Goal: Task Accomplishment & Management: Use online tool/utility

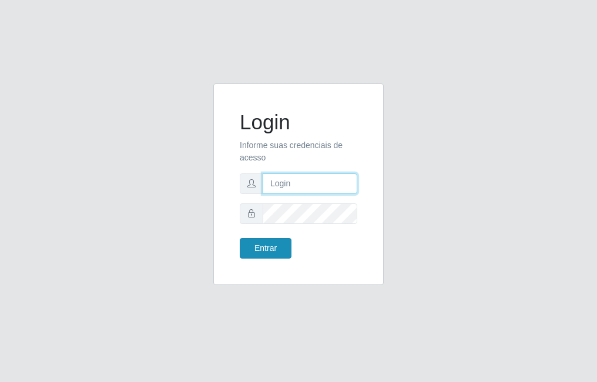
type input "raiane@B7"
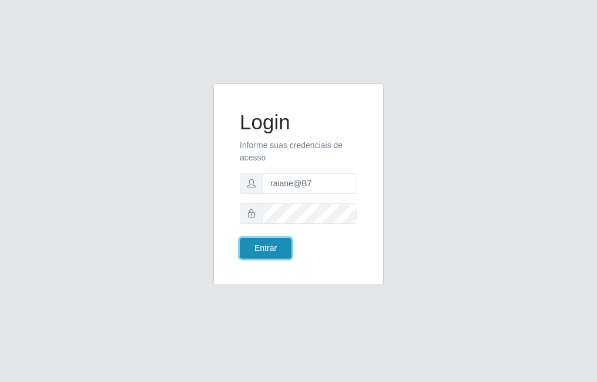
click at [273, 250] on button "Entrar" at bounding box center [266, 248] width 52 height 21
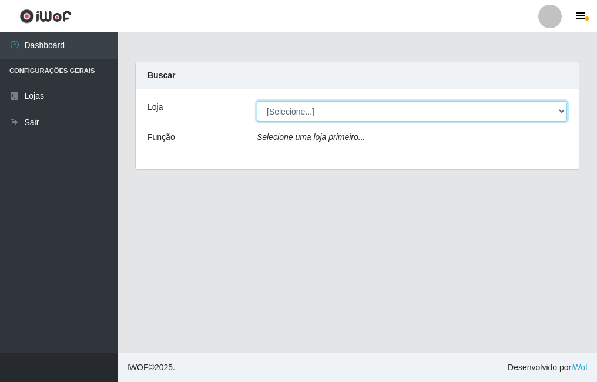
click at [309, 112] on select "[Selecione...] Bemais Supermercados - B7 Oitizeiro" at bounding box center [412, 111] width 310 height 21
select select "411"
click at [257, 101] on select "[Selecione...] Bemais Supermercados - B7 Oitizeiro" at bounding box center [412, 111] width 310 height 21
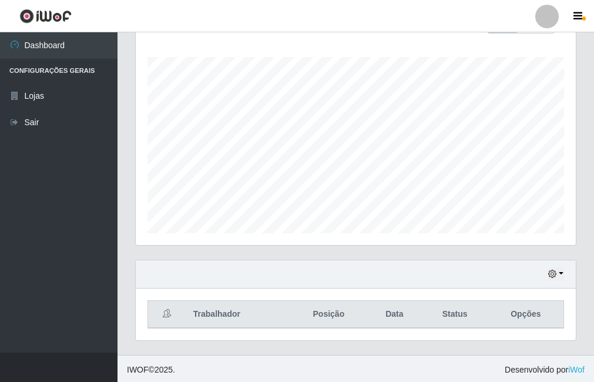
scroll to position [189, 0]
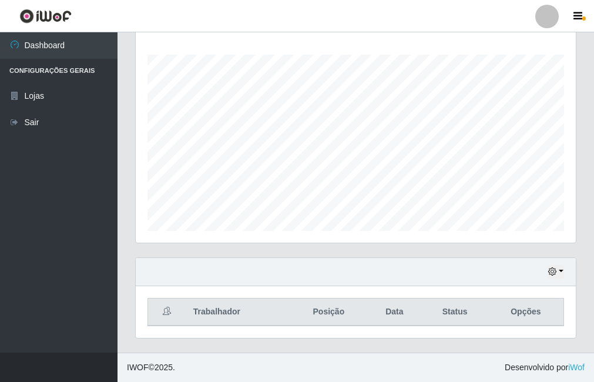
click at [546, 280] on div "Hoje 1 dia 3 dias 1 Semana Não encerrados" at bounding box center [356, 272] width 440 height 28
click at [555, 274] on icon "button" at bounding box center [553, 272] width 8 height 8
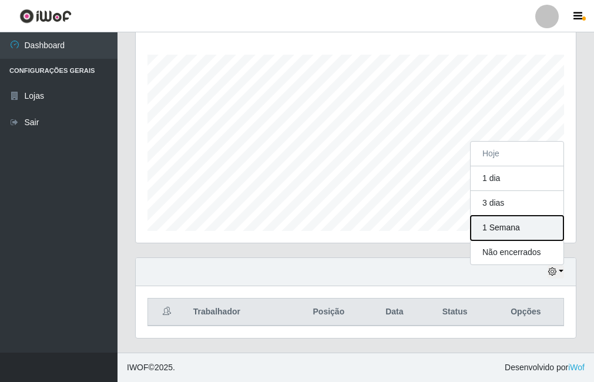
click at [529, 218] on button "1 Semana" at bounding box center [517, 228] width 93 height 25
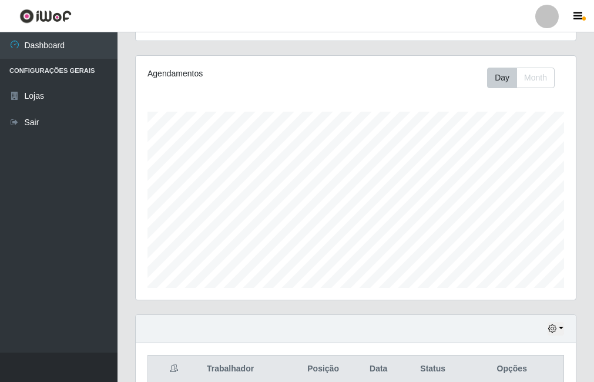
scroll to position [131, 0]
